Goal: Task Accomplishment & Management: Manage account settings

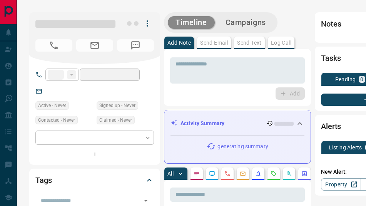
type input "**"
type input "**********"
type input "*"
type input "**********"
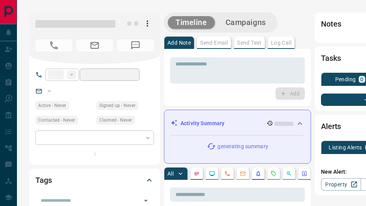
type input "*******"
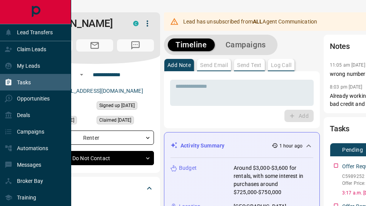
click at [37, 80] on div "Tasks" at bounding box center [35, 82] width 71 height 17
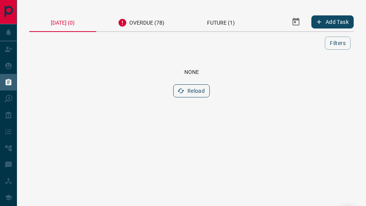
click at [190, 90] on button "Reload" at bounding box center [191, 90] width 37 height 13
click at [137, 23] on div "Overdue (78)" at bounding box center [141, 21] width 90 height 19
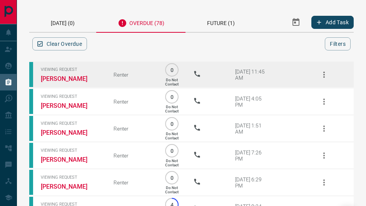
click at [322, 72] on icon "button" at bounding box center [323, 74] width 9 height 9
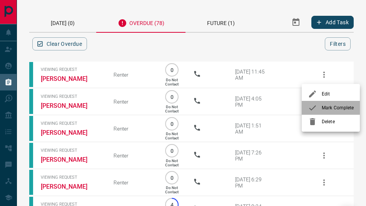
click at [324, 104] on span "Mark Complete" at bounding box center [338, 107] width 32 height 7
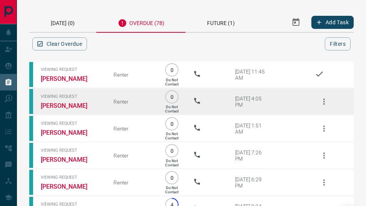
click at [324, 95] on button "button" at bounding box center [324, 101] width 18 height 18
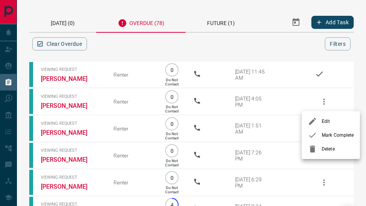
click at [324, 138] on li "Mark Complete" at bounding box center [331, 135] width 58 height 14
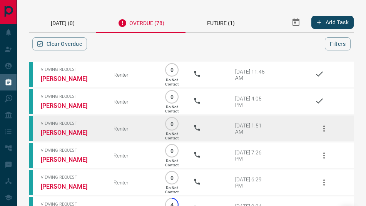
click at [322, 127] on icon "button" at bounding box center [323, 128] width 9 height 9
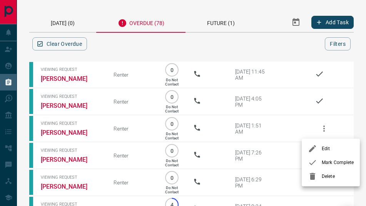
click at [324, 157] on li "Mark Complete" at bounding box center [331, 162] width 58 height 14
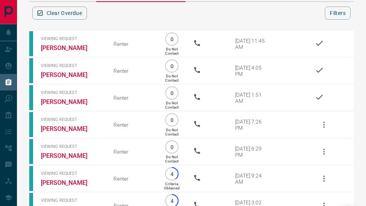
scroll to position [44, 0]
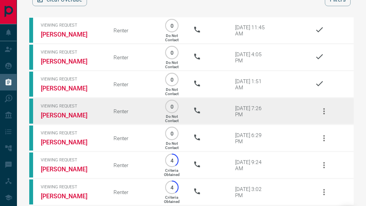
click at [324, 112] on icon "button" at bounding box center [324, 111] width 2 height 6
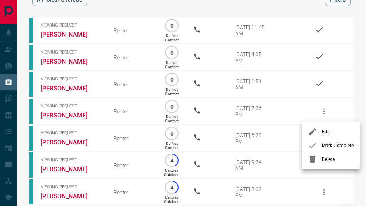
click at [327, 150] on li "Mark Complete" at bounding box center [331, 145] width 58 height 14
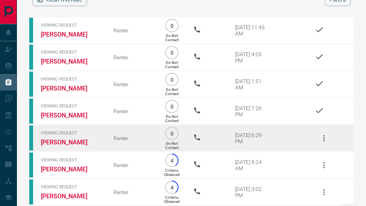
click at [323, 140] on icon "button" at bounding box center [324, 138] width 2 height 6
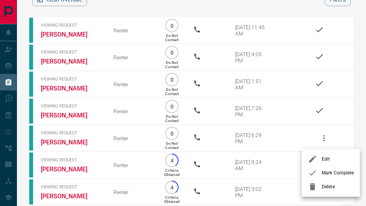
click at [311, 173] on icon at bounding box center [312, 172] width 9 height 9
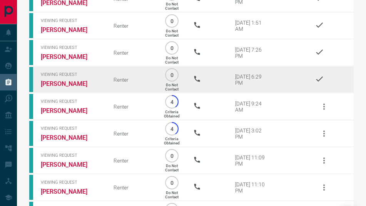
scroll to position [137, 0]
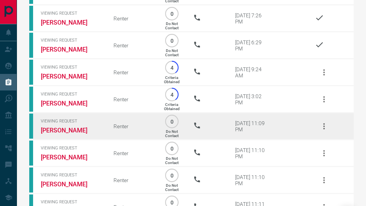
click at [328, 127] on button "button" at bounding box center [324, 126] width 18 height 18
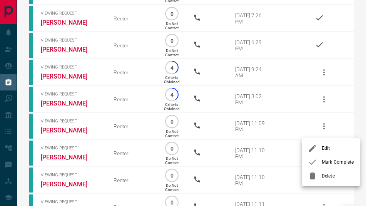
click at [315, 158] on icon at bounding box center [312, 161] width 9 height 9
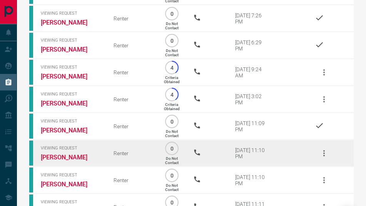
click at [324, 156] on icon "button" at bounding box center [324, 153] width 2 height 6
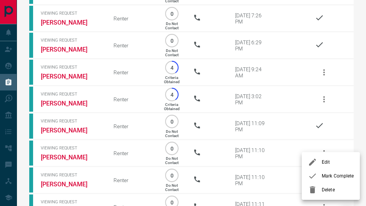
click at [322, 183] on li "Delete" at bounding box center [331, 190] width 58 height 14
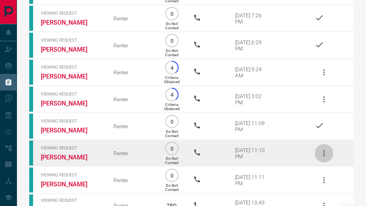
click at [322, 158] on icon "button" at bounding box center [323, 152] width 9 height 9
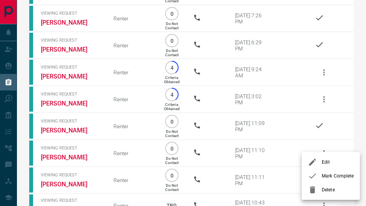
click at [322, 175] on span "Mark Complete" at bounding box center [338, 175] width 32 height 7
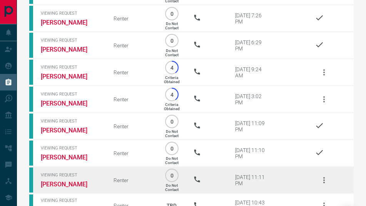
click at [320, 181] on icon "button" at bounding box center [323, 179] width 9 height 9
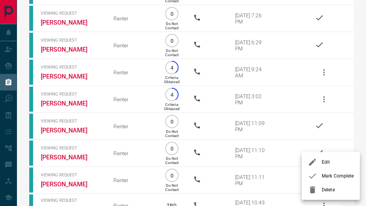
click at [322, 178] on span "Mark Complete" at bounding box center [338, 175] width 32 height 7
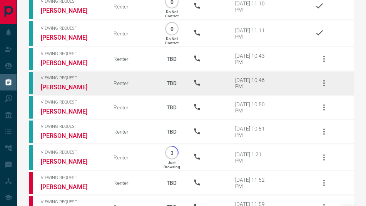
scroll to position [310, 0]
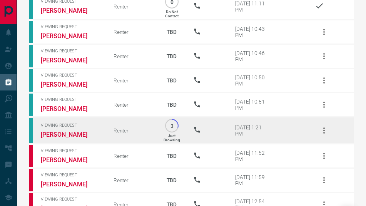
click at [327, 133] on icon "button" at bounding box center [323, 130] width 9 height 9
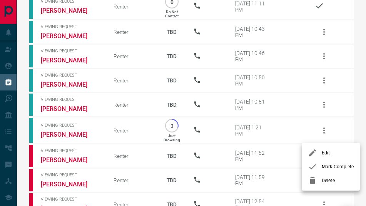
click at [322, 167] on span "Mark Complete" at bounding box center [338, 166] width 32 height 7
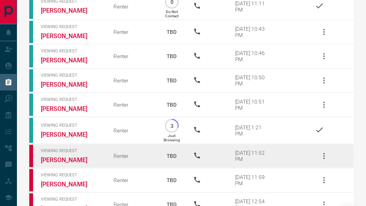
click at [318, 155] on button "button" at bounding box center [324, 156] width 18 height 18
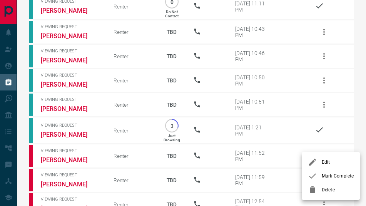
click at [322, 177] on span "Mark Complete" at bounding box center [338, 175] width 32 height 7
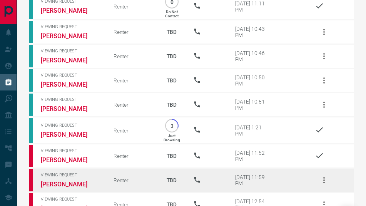
click at [322, 179] on icon "button" at bounding box center [323, 179] width 9 height 9
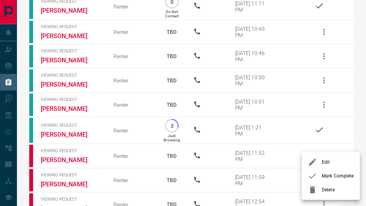
click at [320, 177] on div at bounding box center [315, 175] width 14 height 9
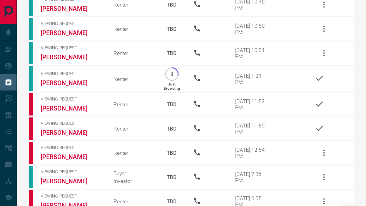
scroll to position [363, 0]
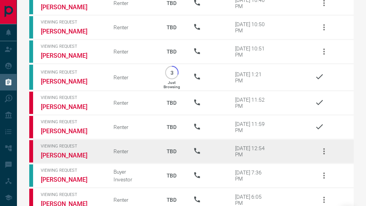
click at [322, 152] on icon "button" at bounding box center [323, 151] width 9 height 9
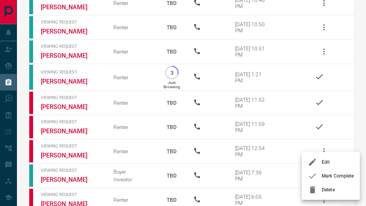
click at [318, 172] on div at bounding box center [315, 175] width 14 height 9
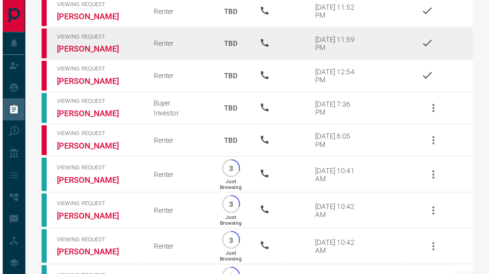
scroll to position [459, 0]
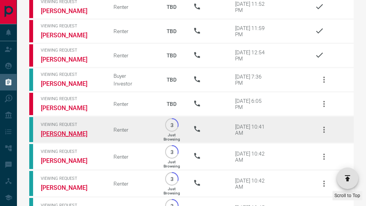
click at [63, 136] on link "[PERSON_NAME]" at bounding box center [71, 133] width 61 height 7
